Goal: Entertainment & Leisure: Consume media (video, audio)

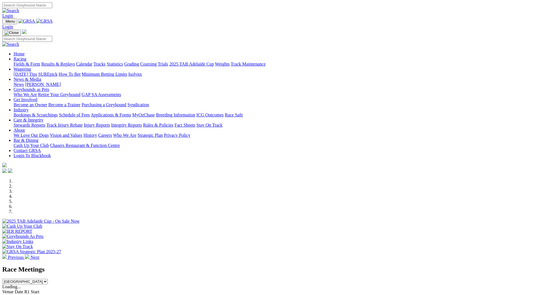
scroll to position [113, 0]
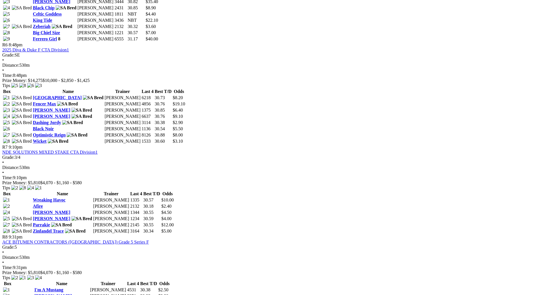
scroll to position [748, 0]
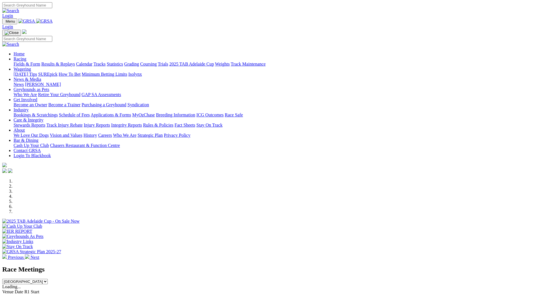
scroll to position [113, 0]
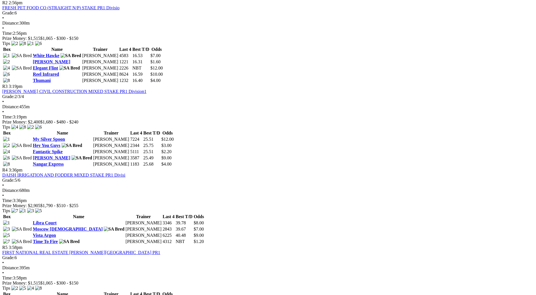
scroll to position [368, 0]
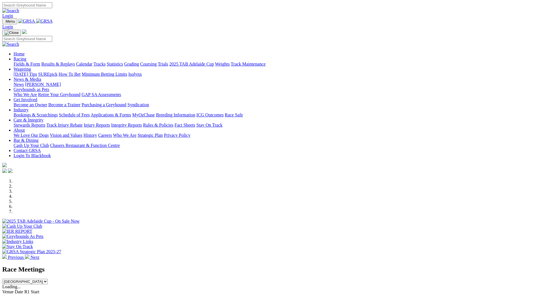
scroll to position [113, 0]
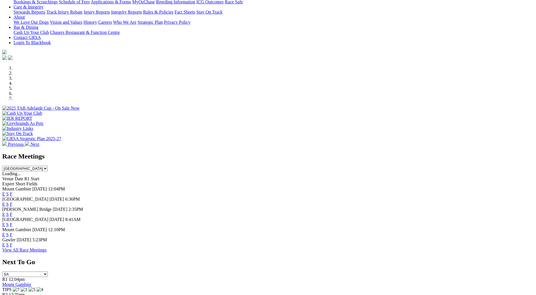
click at [12, 222] on link "F" at bounding box center [11, 224] width 3 height 5
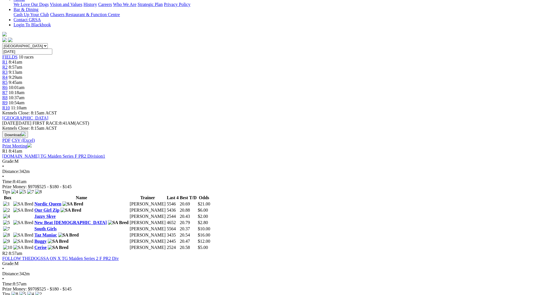
scroll to position [141, 0]
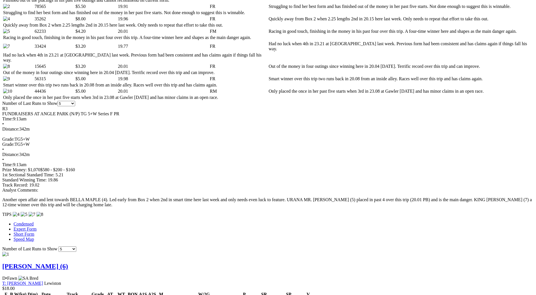
scroll to position [481, 0]
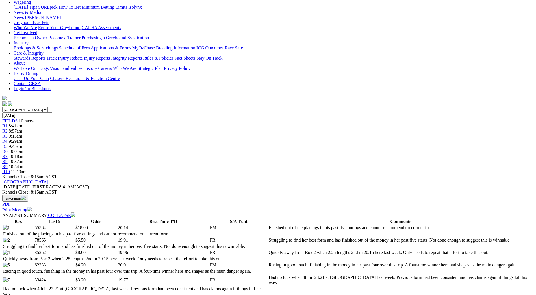
scroll to position [113, 0]
